Goal: Task Accomplishment & Management: Use online tool/utility

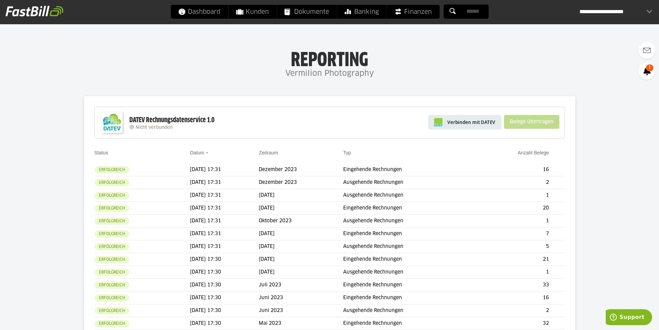
click at [450, 123] on span "Verbinden mit DATEV" at bounding box center [471, 122] width 48 height 7
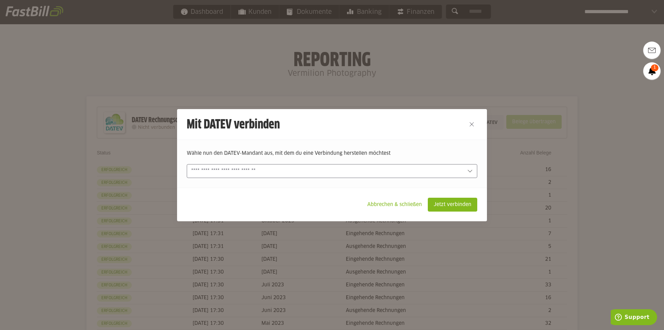
click at [262, 168] on input "text" at bounding box center [327, 171] width 272 height 8
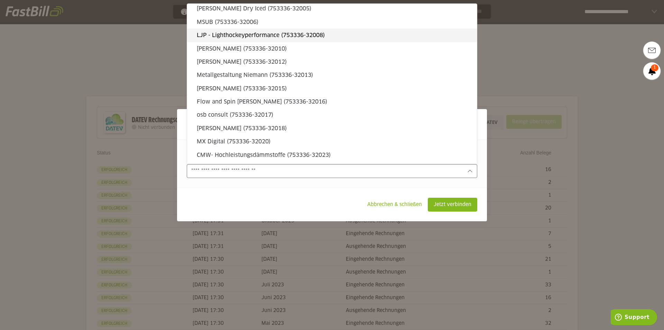
scroll to position [969, 0]
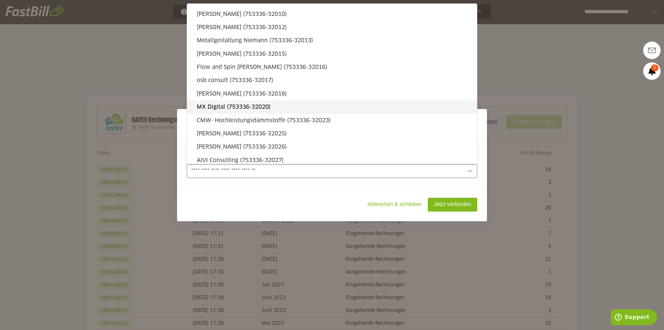
type sl-option "341891-10542"
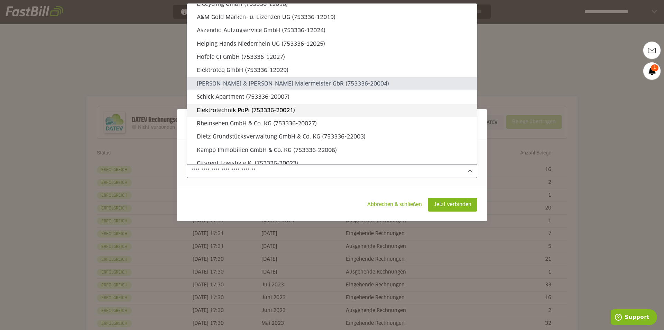
type sl-option "753336-20004"
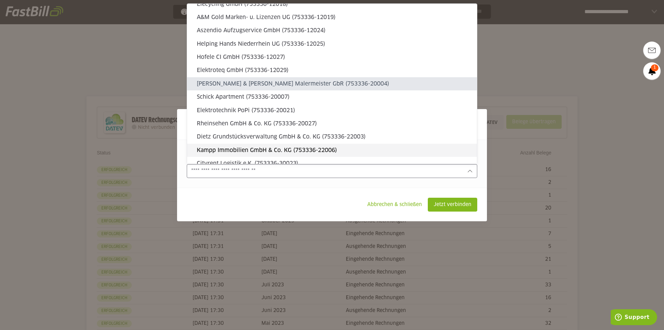
scroll to position [0, 0]
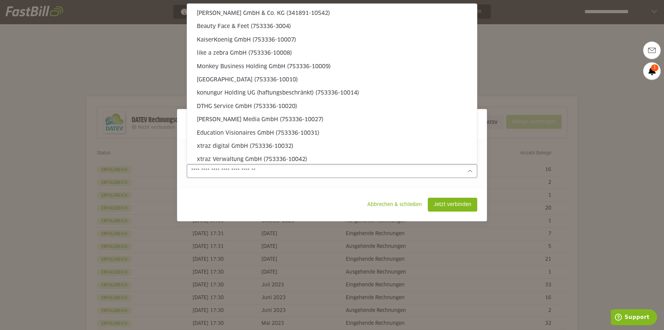
type sl-option "753336-10010"
type sl-option "753336-32031"
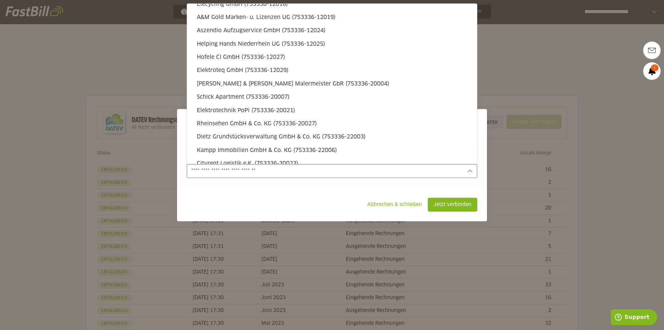
type sl-option "753336-30132"
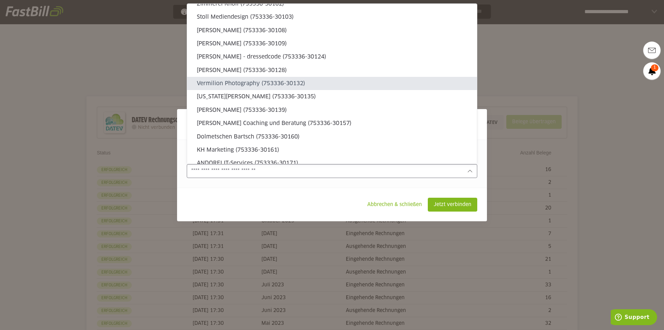
click at [220, 80] on slot "Vermilion Photography (753336-30132)" at bounding box center [334, 84] width 275 height 8
type input "**********"
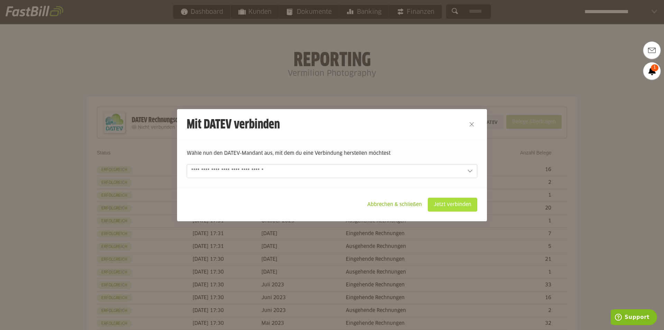
click at [458, 206] on slot "Jetzt verbinden" at bounding box center [452, 204] width 49 height 13
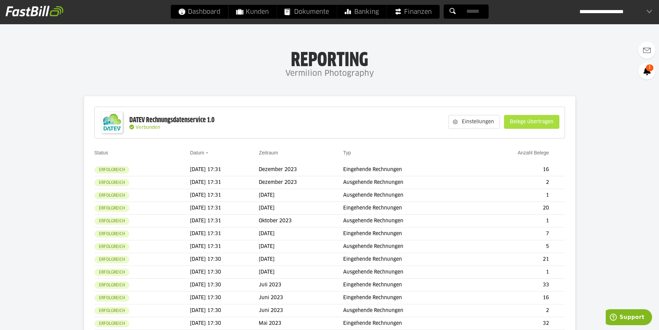
click at [521, 123] on slot "Belege übertragen" at bounding box center [531, 121] width 55 height 13
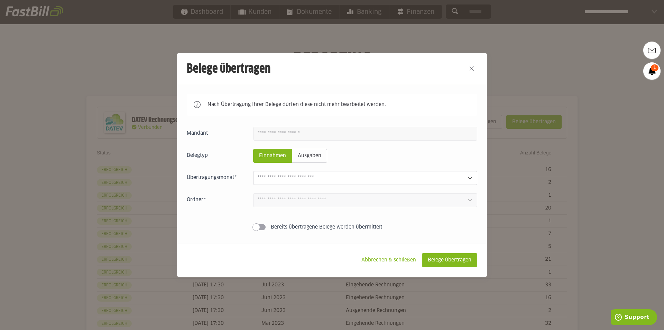
click at [276, 179] on input "text" at bounding box center [360, 178] width 204 height 8
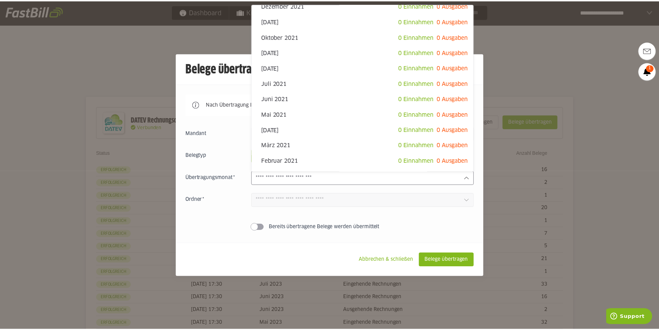
scroll to position [396, 0]
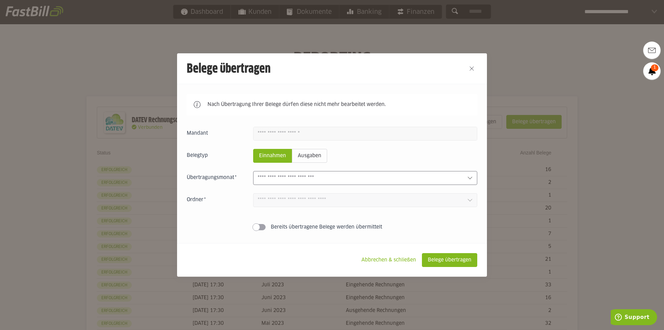
click at [309, 179] on input "text" at bounding box center [360, 178] width 204 height 8
click at [390, 259] on slot "Abbrechen & schließen" at bounding box center [389, 259] width 66 height 13
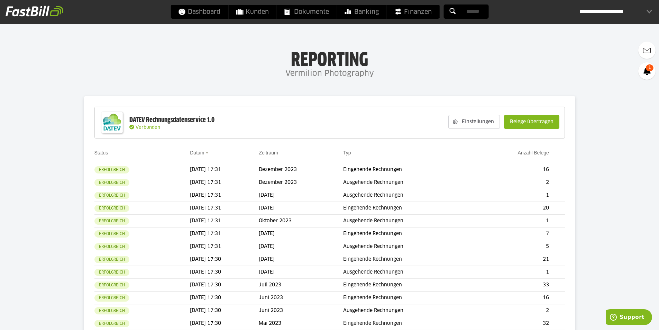
click at [616, 12] on div "**********" at bounding box center [616, 12] width 73 height 14
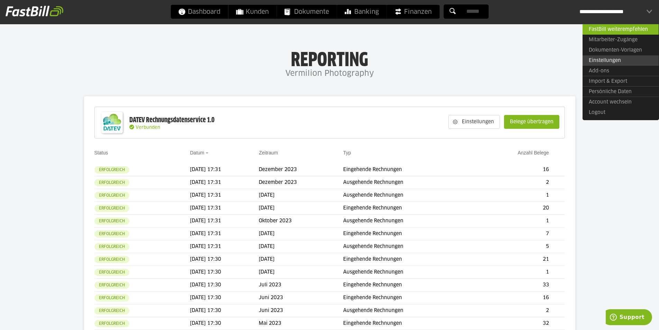
click at [611, 58] on link "Einstellungen" at bounding box center [621, 60] width 76 height 10
